Goal: Information Seeking & Learning: Learn about a topic

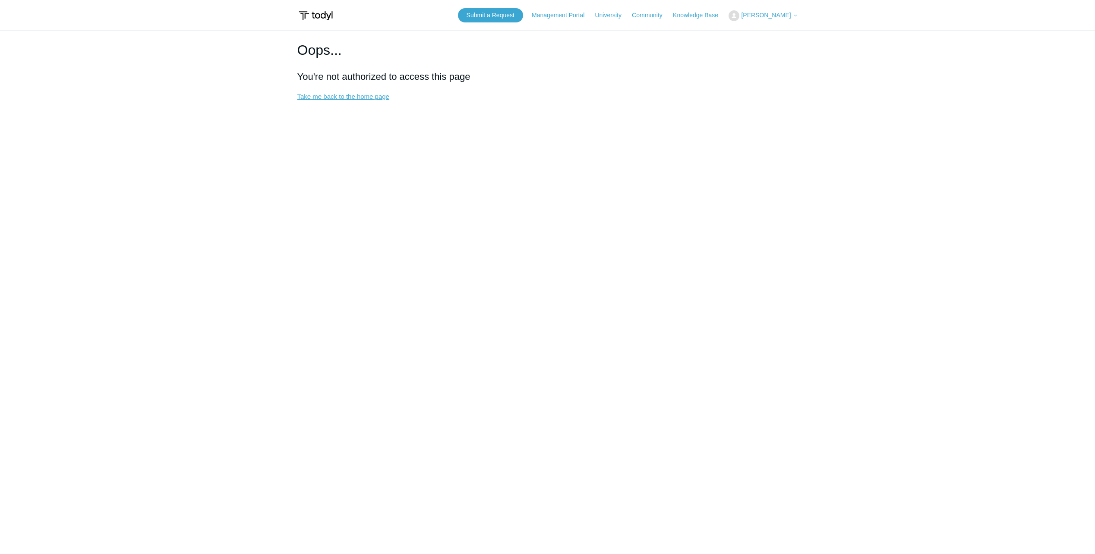
click at [373, 96] on link "Take me back to the home page" at bounding box center [343, 96] width 92 height 7
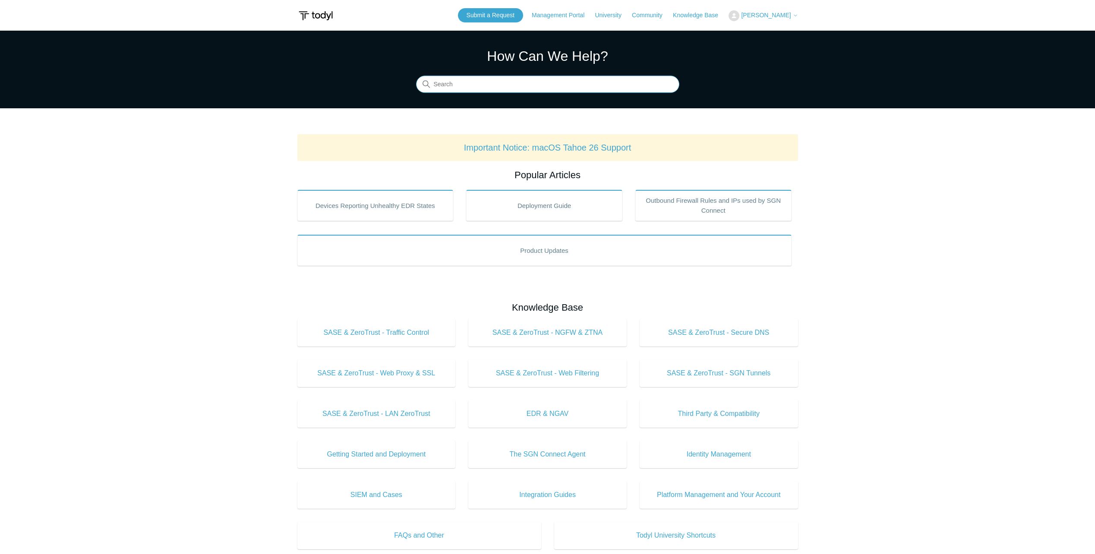
click at [483, 88] on input "Search" at bounding box center [547, 84] width 263 height 17
drag, startPoint x: 510, startPoint y: 83, endPoint x: 253, endPoint y: 136, distance: 262.3
click at [253, 136] on main "Todyl Support Center How Can We Help? Search There are no matching results in t…" at bounding box center [547, 404] width 1095 height 747
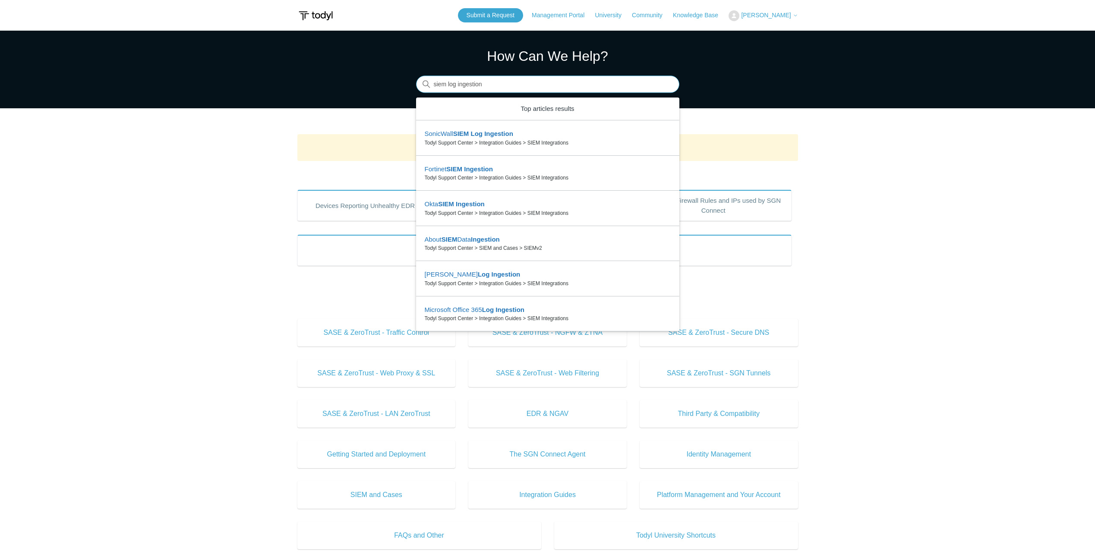
type input "siem log ingestion"
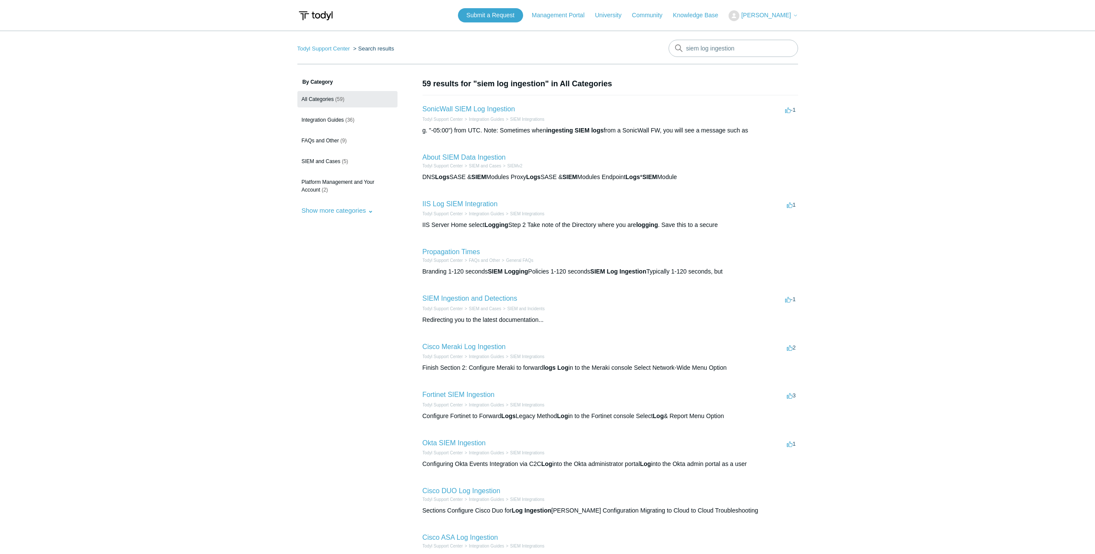
scroll to position [109, 0]
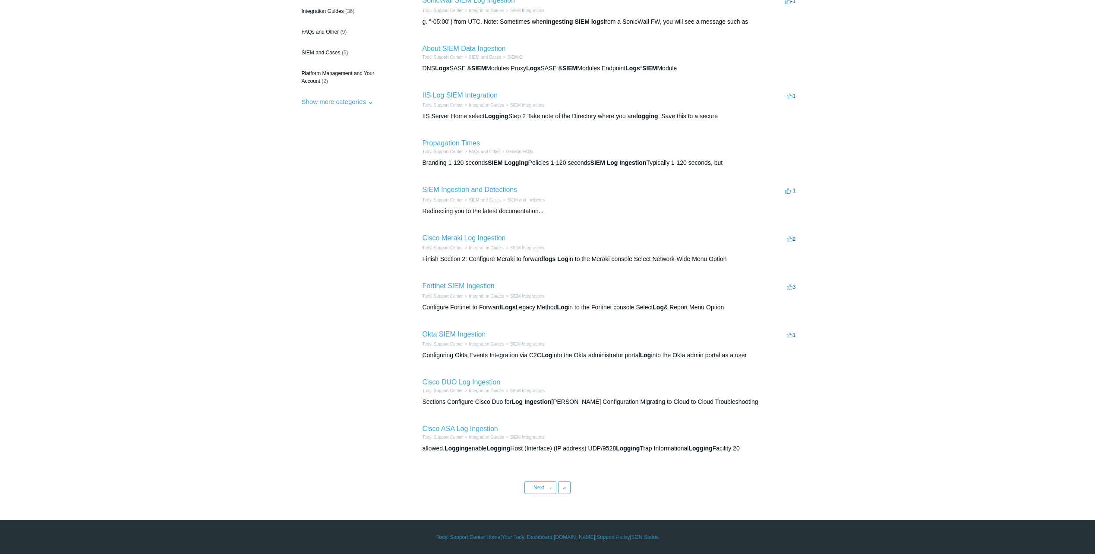
click at [540, 495] on body "Skip to main content Submit a Request Management Portal University Community Kn…" at bounding box center [547, 222] width 1095 height 663
click at [540, 490] on span "Next" at bounding box center [539, 488] width 11 height 6
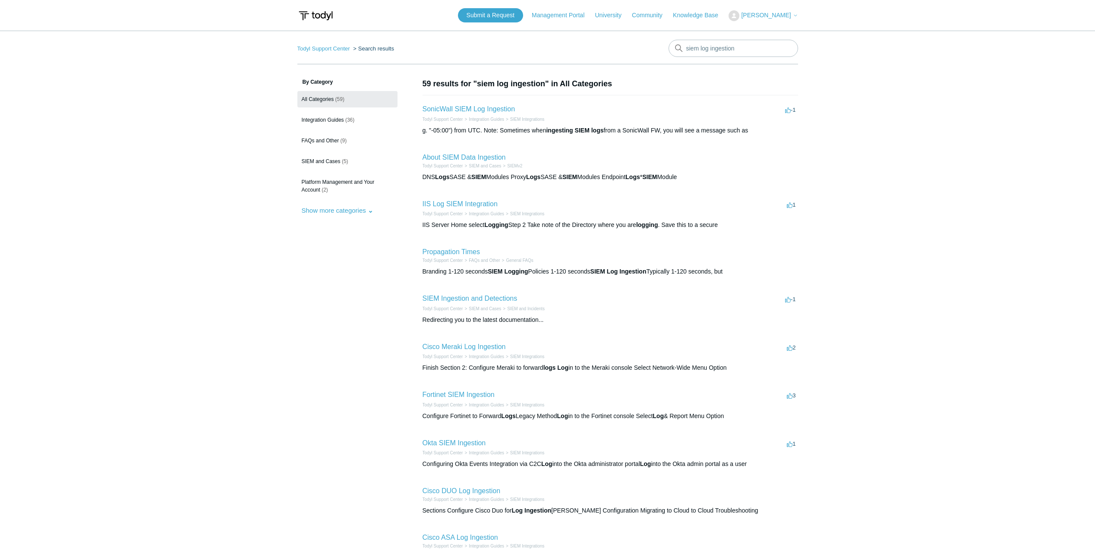
scroll to position [109, 0]
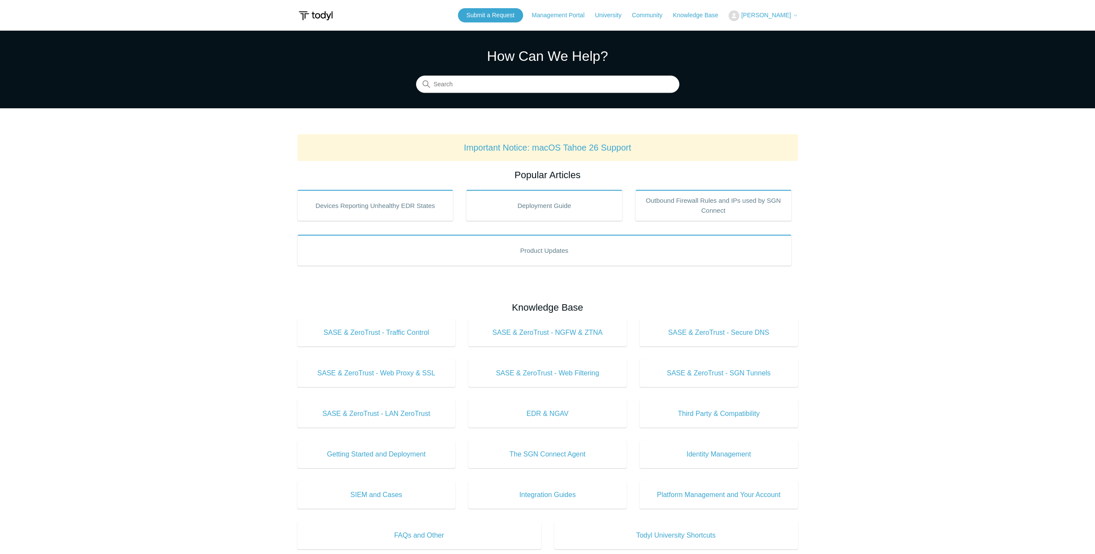
scroll to position [284, 0]
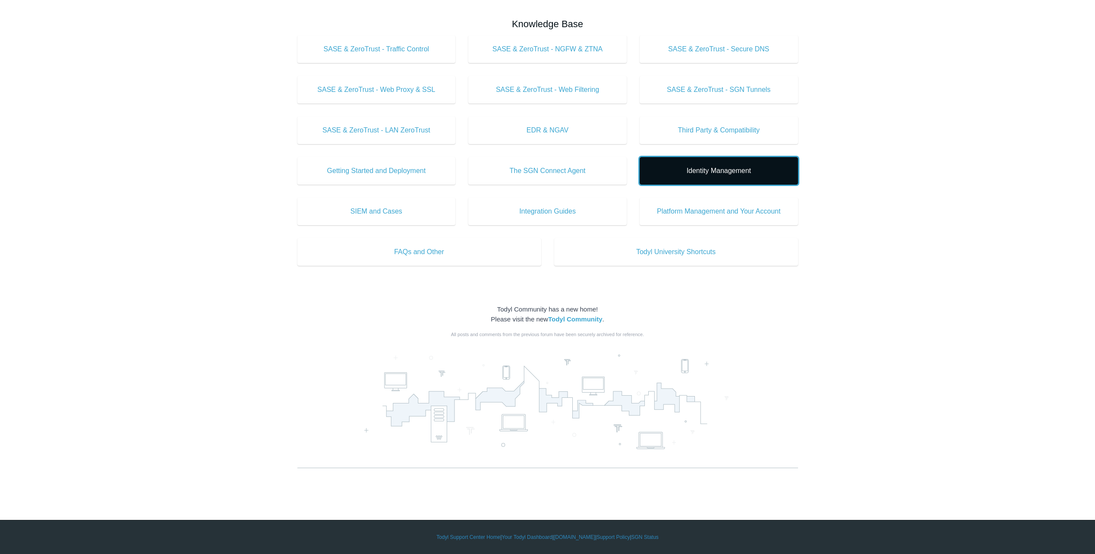
click at [738, 175] on span "Identity Management" at bounding box center [719, 171] width 133 height 10
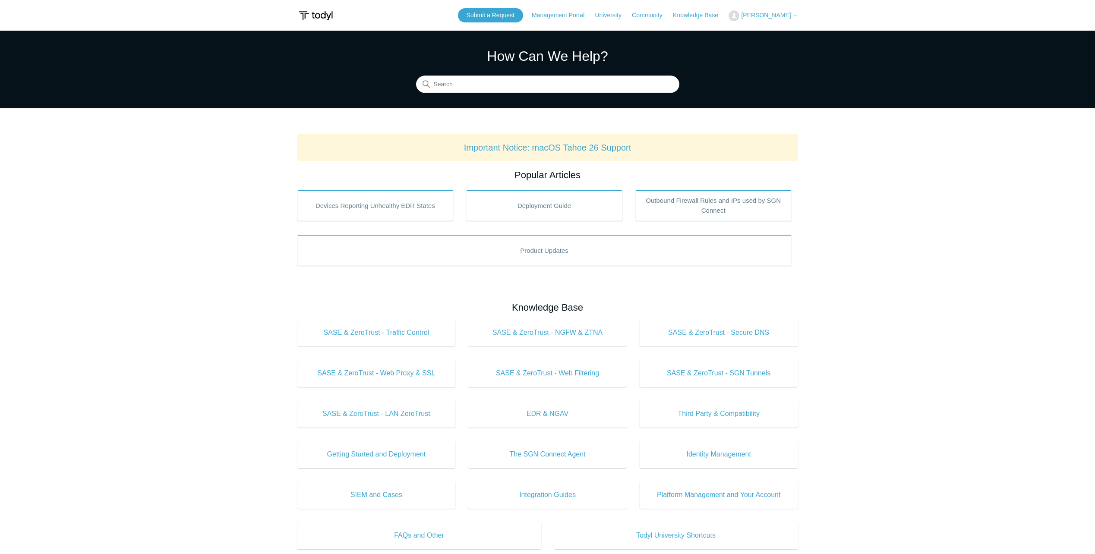
scroll to position [284, 0]
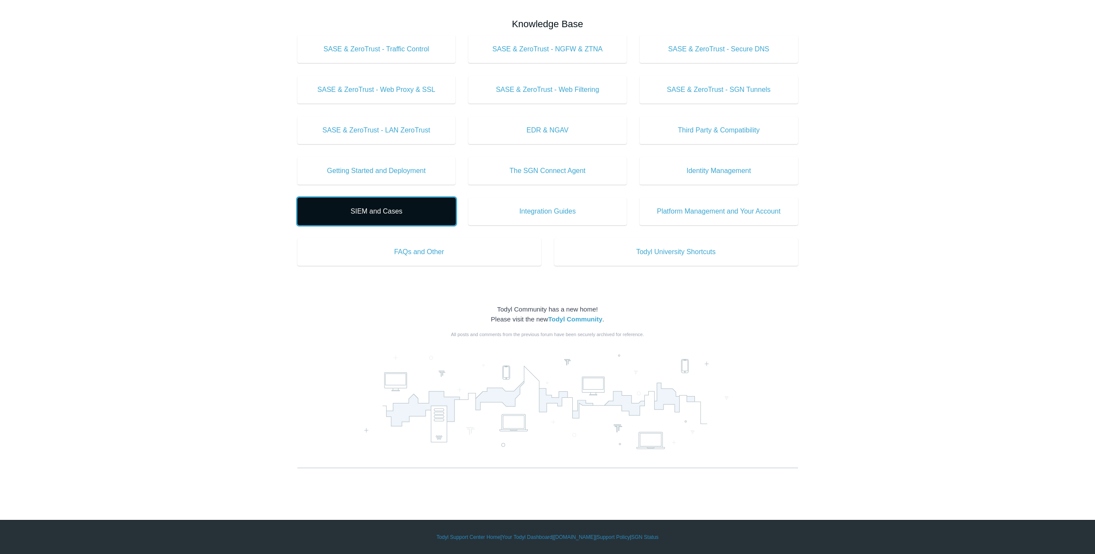
click at [382, 212] on span "SIEM and Cases" at bounding box center [376, 211] width 133 height 10
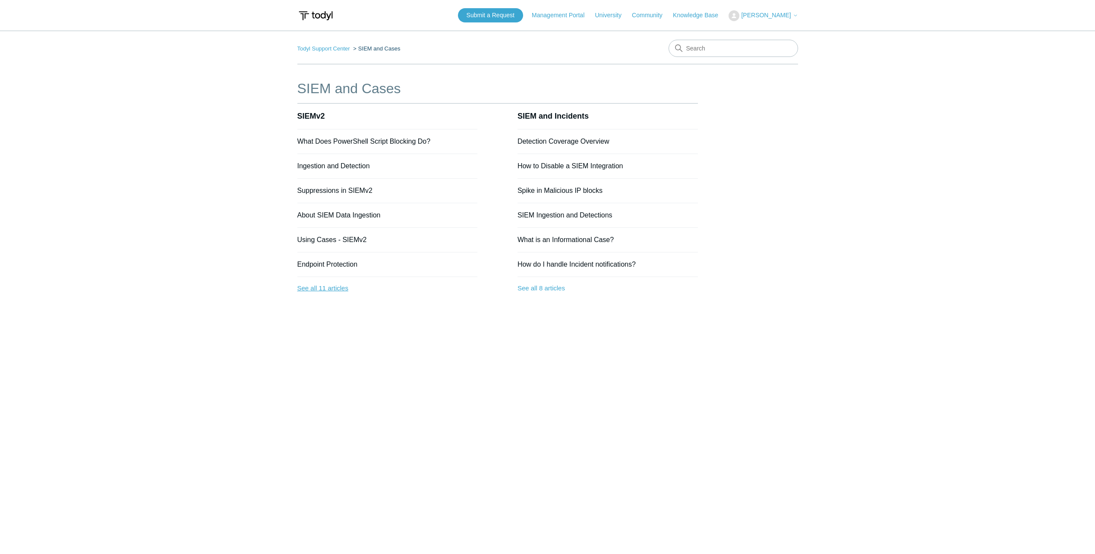
click at [330, 293] on link "See all 11 articles" at bounding box center [387, 288] width 180 height 23
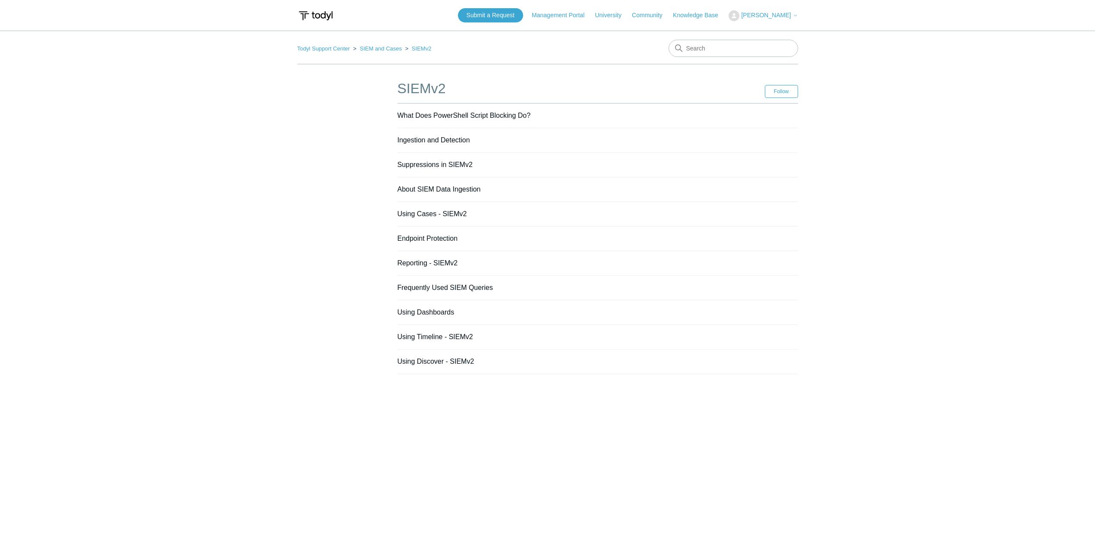
click at [414, 136] on li "Ingestion and Detection" at bounding box center [598, 140] width 401 height 25
click at [414, 142] on link "Ingestion and Detection" at bounding box center [434, 139] width 73 height 7
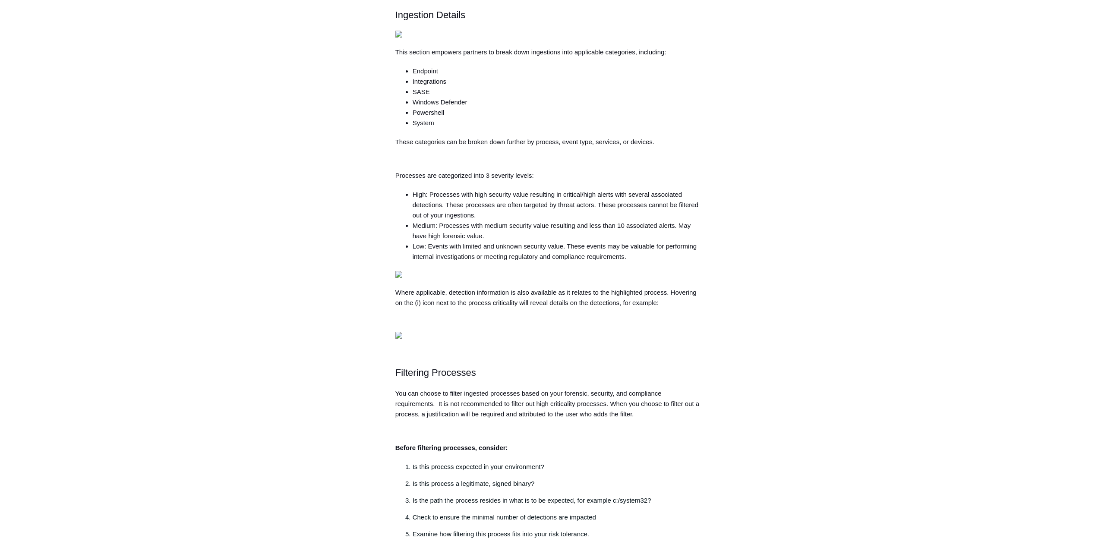
scroll to position [432, 0]
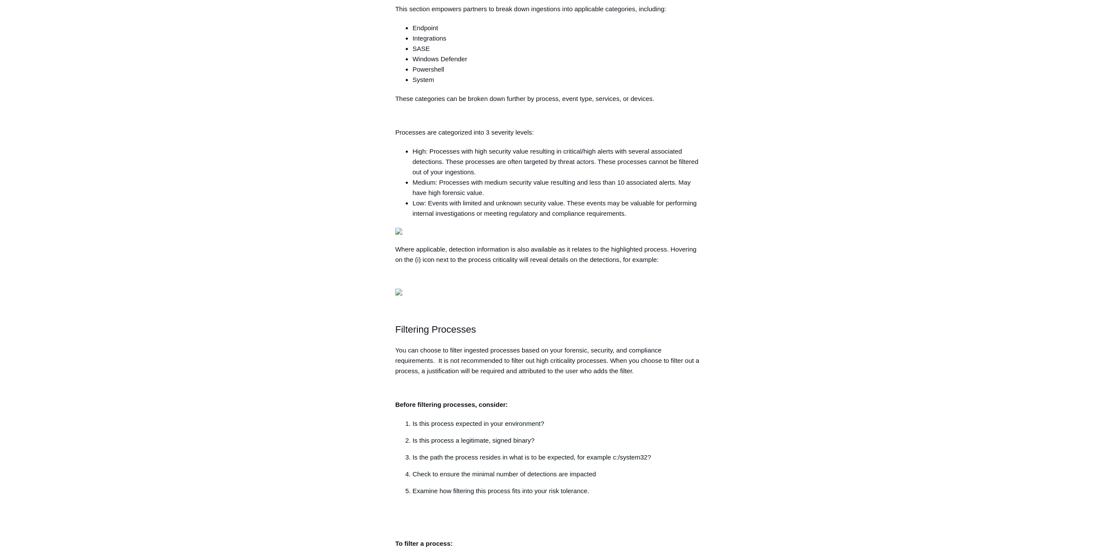
click at [342, 208] on aside "Articles in this section What Does PowerShell Script Blocking Do? Ingestion and…" at bounding box center [339, 408] width 85 height 1525
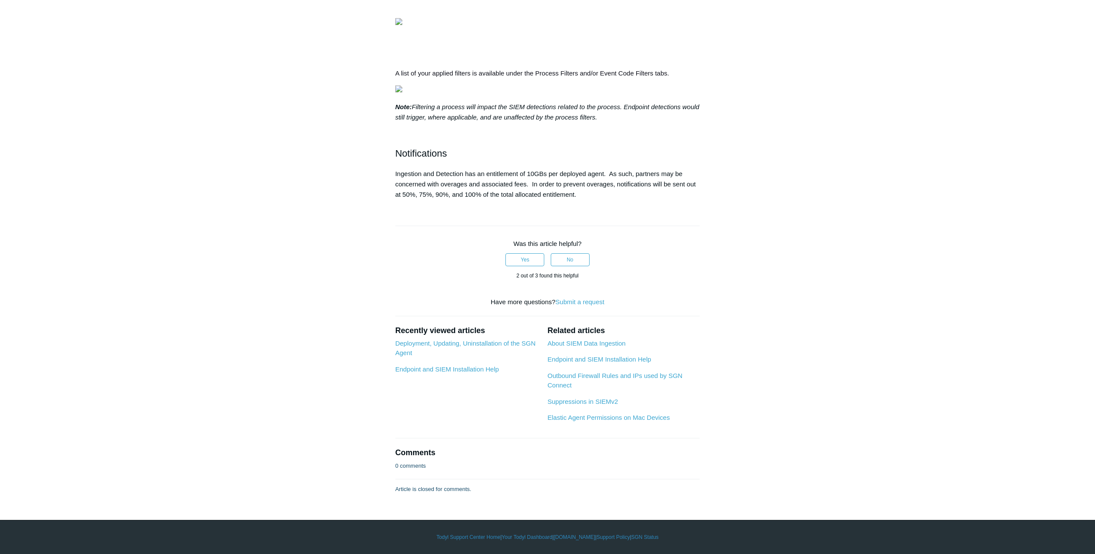
scroll to position [1764, 0]
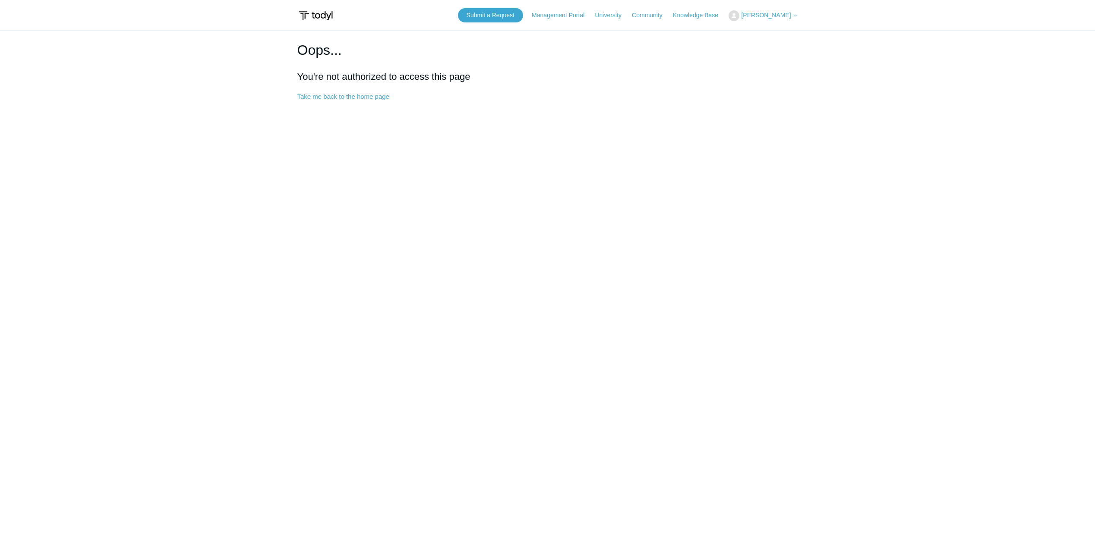
click at [500, 157] on main "Oops... You're not authorized to access this page Take me back to the home page" at bounding box center [547, 280] width 1095 height 499
